Goal: Navigation & Orientation: Go to known website

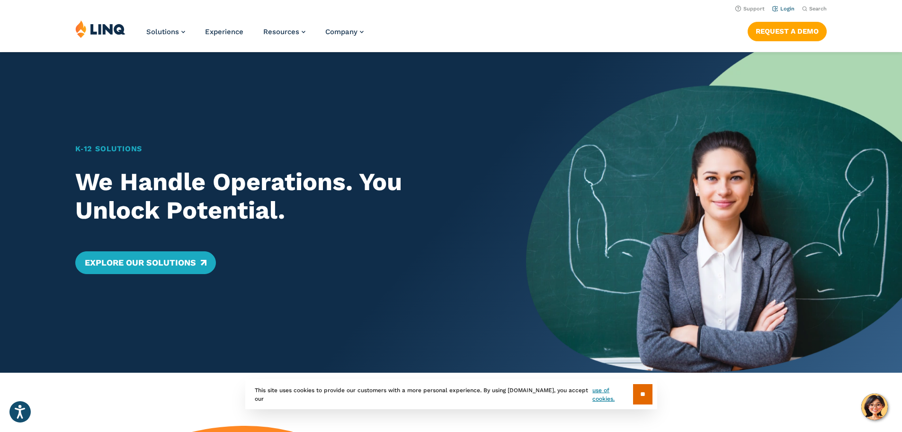
click at [782, 11] on link "Login" at bounding box center [784, 9] width 22 height 6
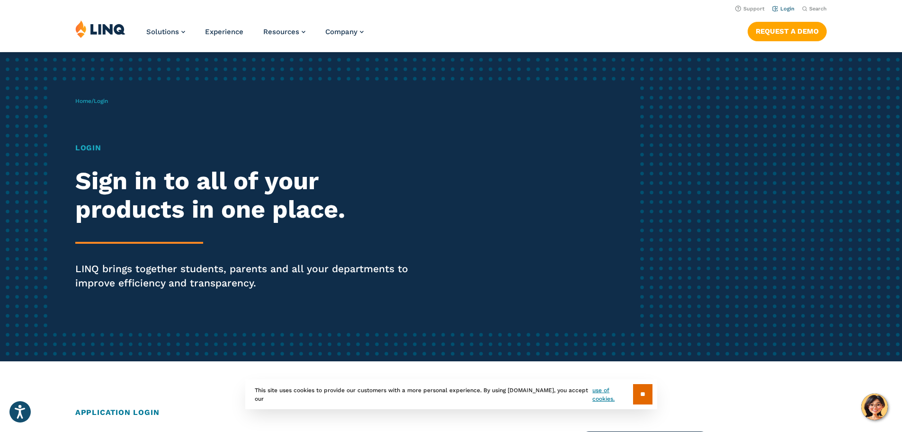
click at [785, 11] on link "Login" at bounding box center [784, 9] width 22 height 6
click at [94, 146] on h1 "Login" at bounding box center [249, 147] width 348 height 11
